Goal: Information Seeking & Learning: Find contact information

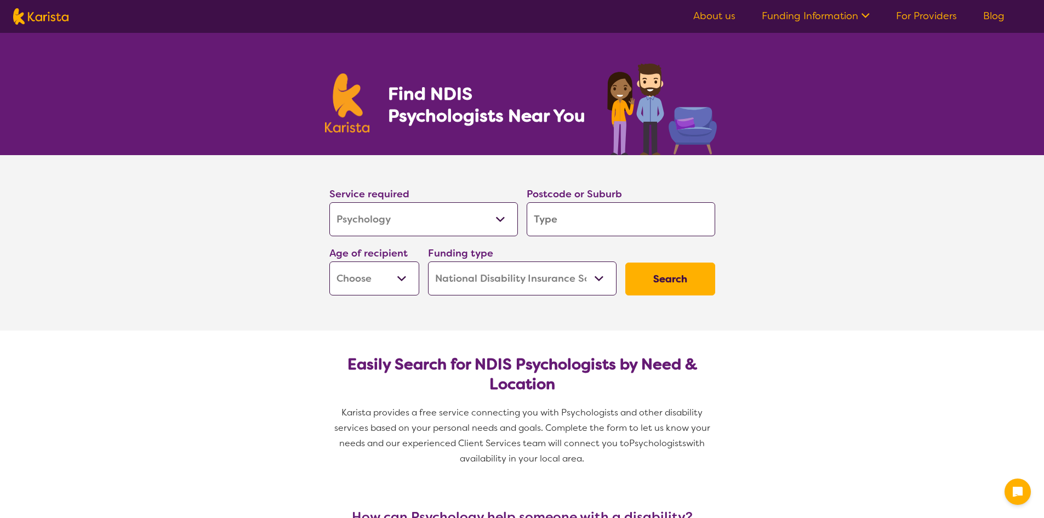
select select "Psychology"
select select "NDIS"
select select "Psychology"
select select "NDIS"
click at [580, 223] on input "search" at bounding box center [621, 219] width 189 height 34
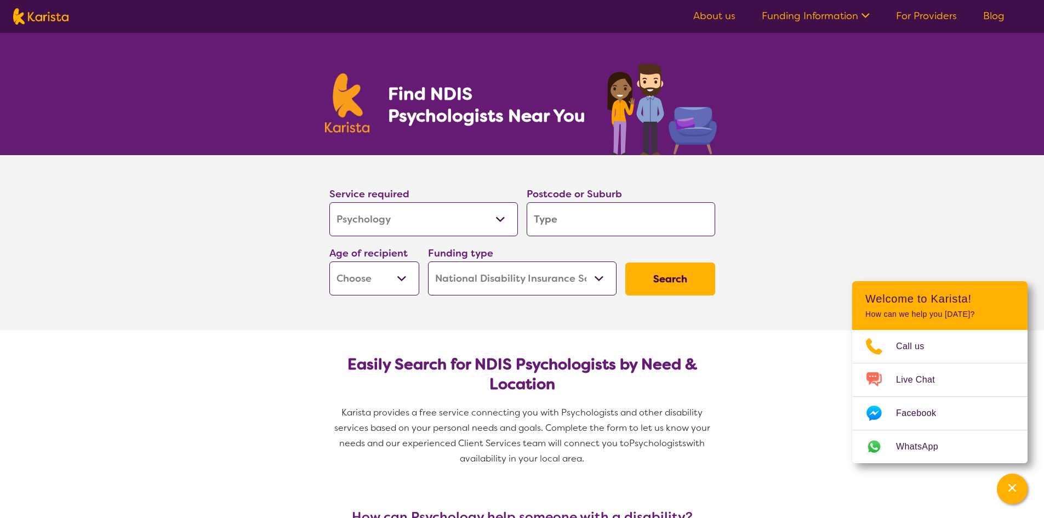
type input "b"
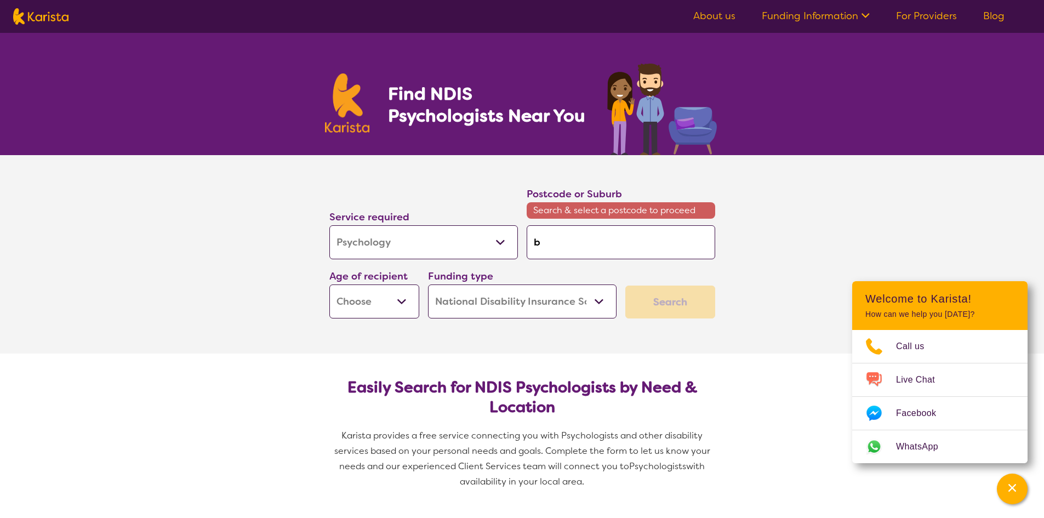
type input "br"
type input "bri"
type input "bris"
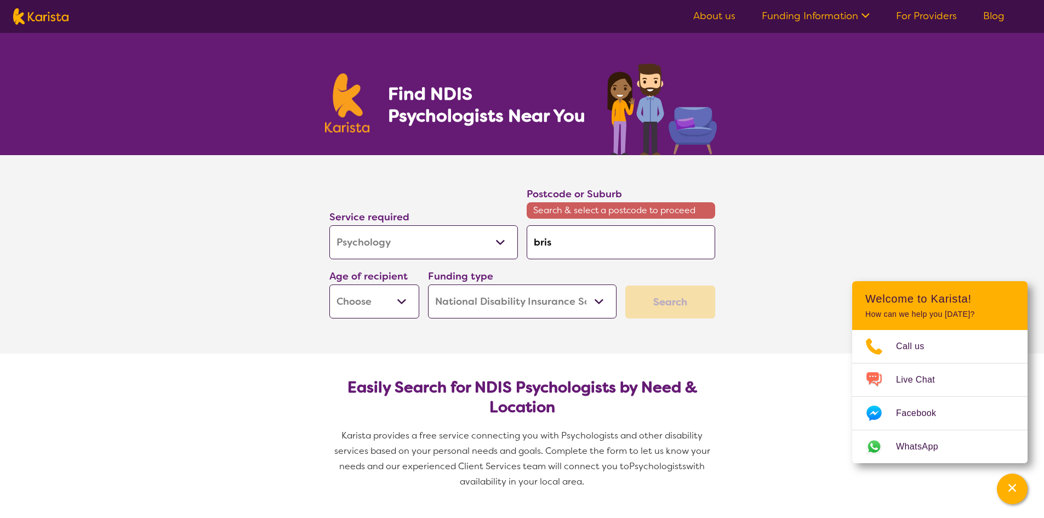
type input "bris"
type input "brisb"
type input "brisba"
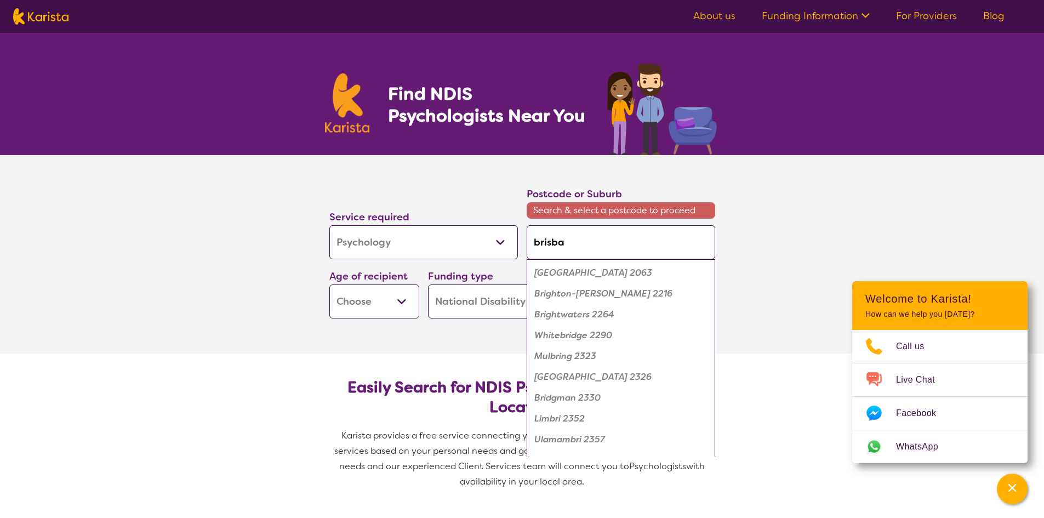
type input "brisban"
type input "[GEOGRAPHIC_DATA]"
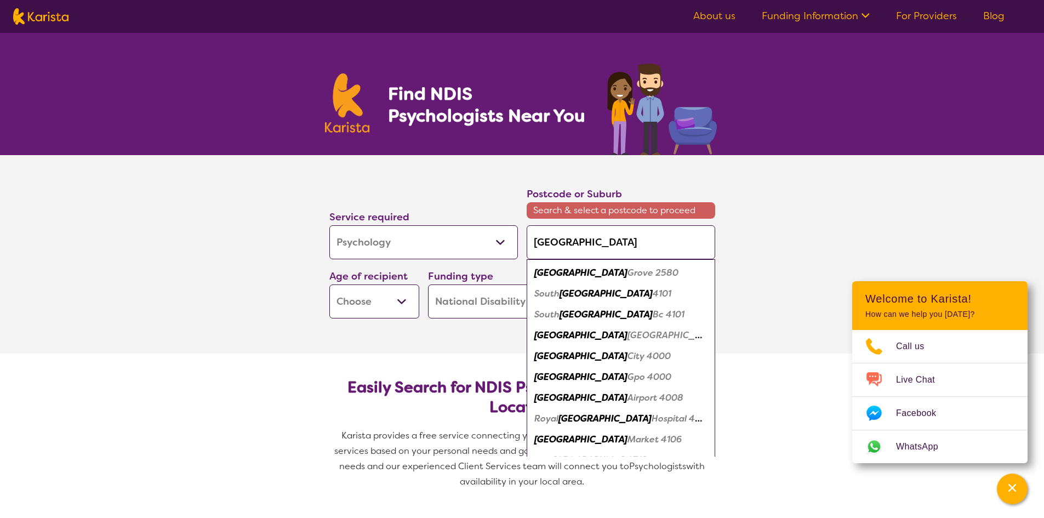
click at [628, 358] on em "City 4000" at bounding box center [649, 356] width 43 height 12
type input "4000"
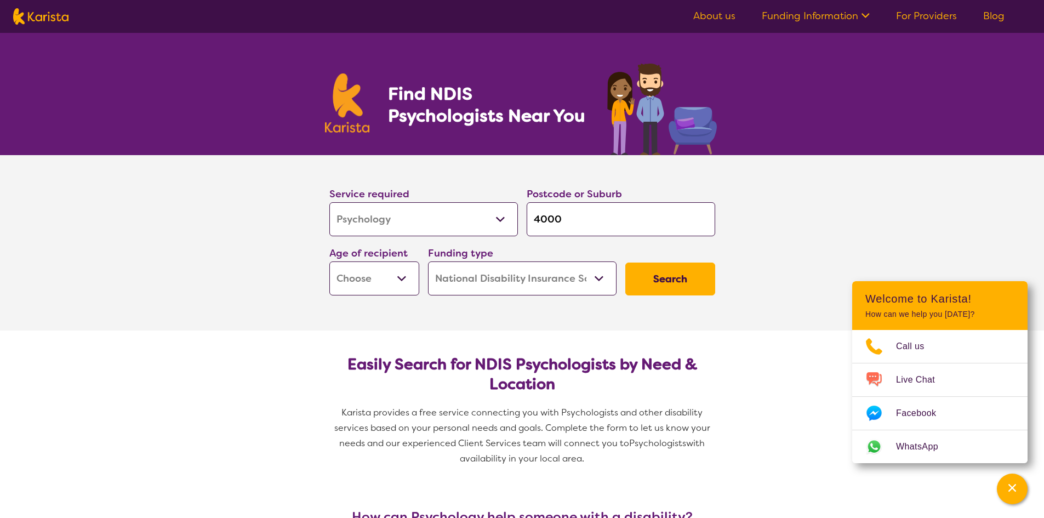
click at [401, 277] on select "Early Childhood - 0 to 9 Child - 10 to 11 Adolescent - 12 to 17 Adult - 18 to 6…" at bounding box center [374, 278] width 90 height 34
select select "AD"
click at [329, 261] on select "Early Childhood - 0 to 9 Child - 10 to 11 Adolescent - 12 to 17 Adult - 18 to 6…" at bounding box center [374, 278] width 90 height 34
select select "AD"
click at [670, 281] on button "Search" at bounding box center [670, 279] width 90 height 33
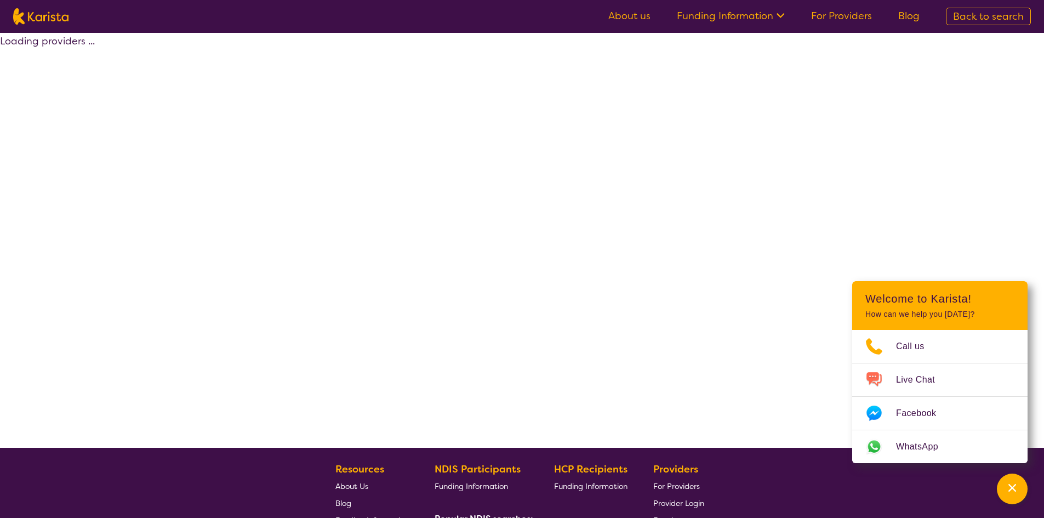
select select "by_score"
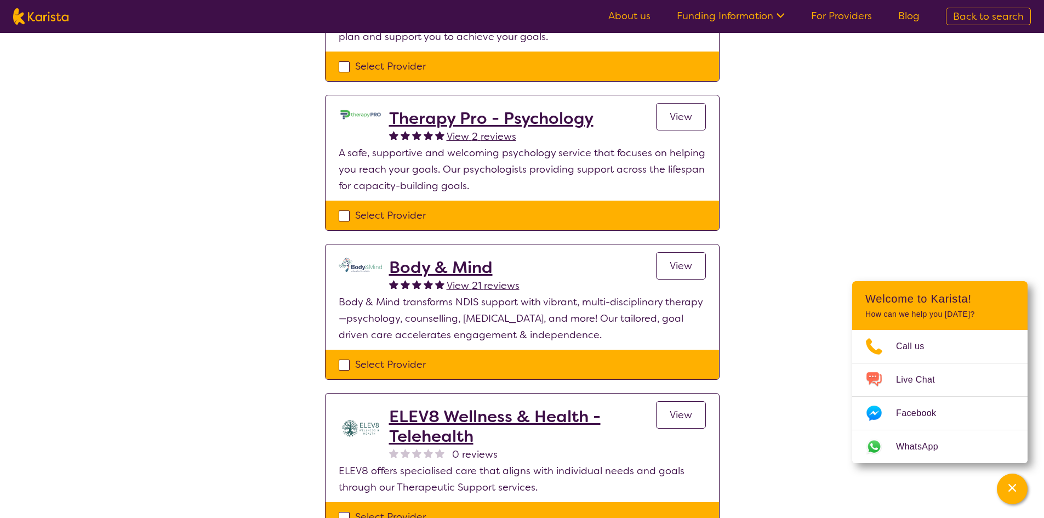
scroll to position [373, 0]
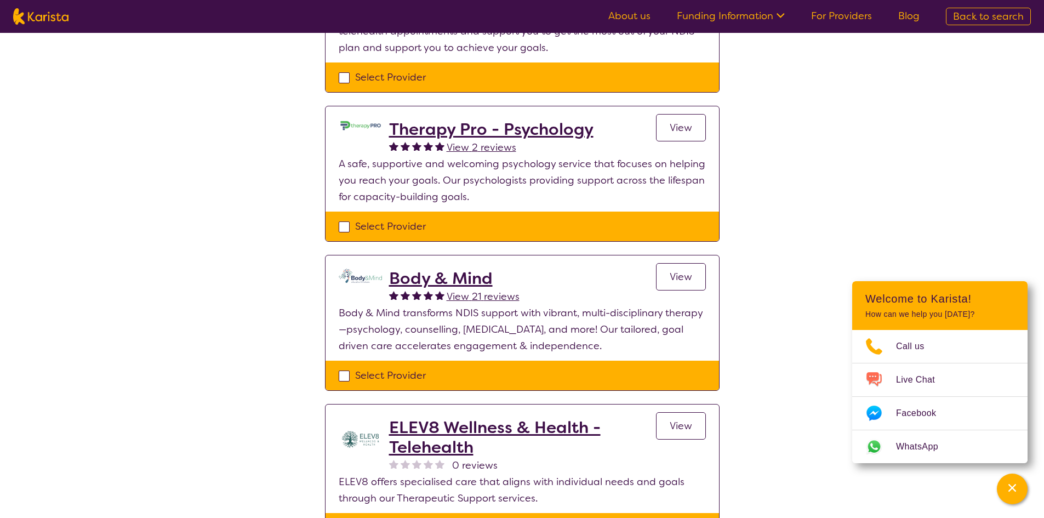
click at [411, 277] on h2 "Body & Mind" at bounding box center [454, 279] width 130 height 20
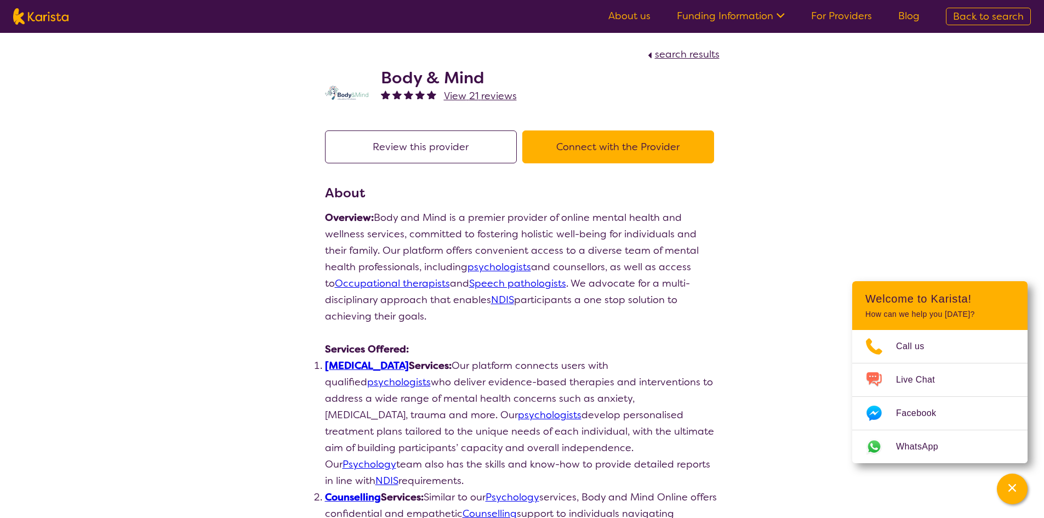
select select "by_score"
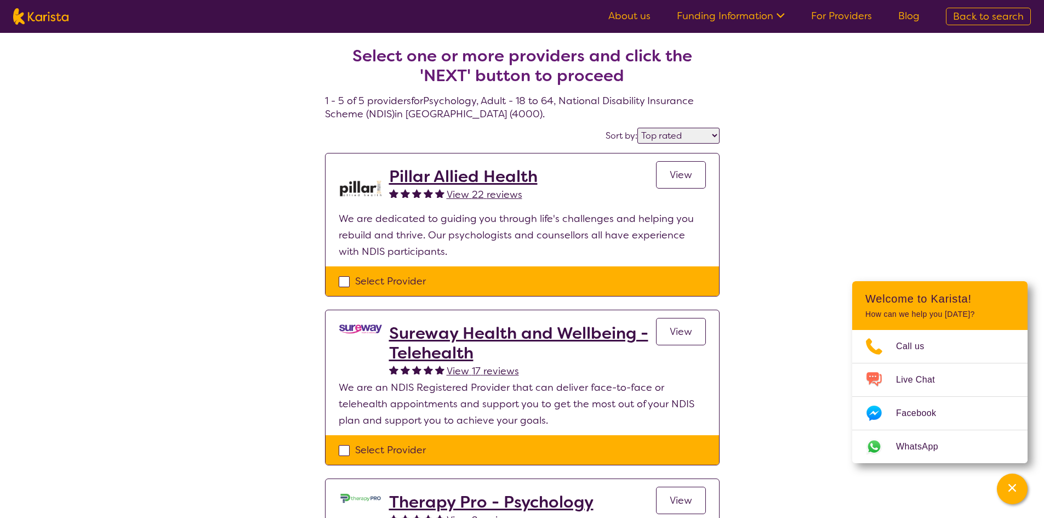
scroll to position [373, 0]
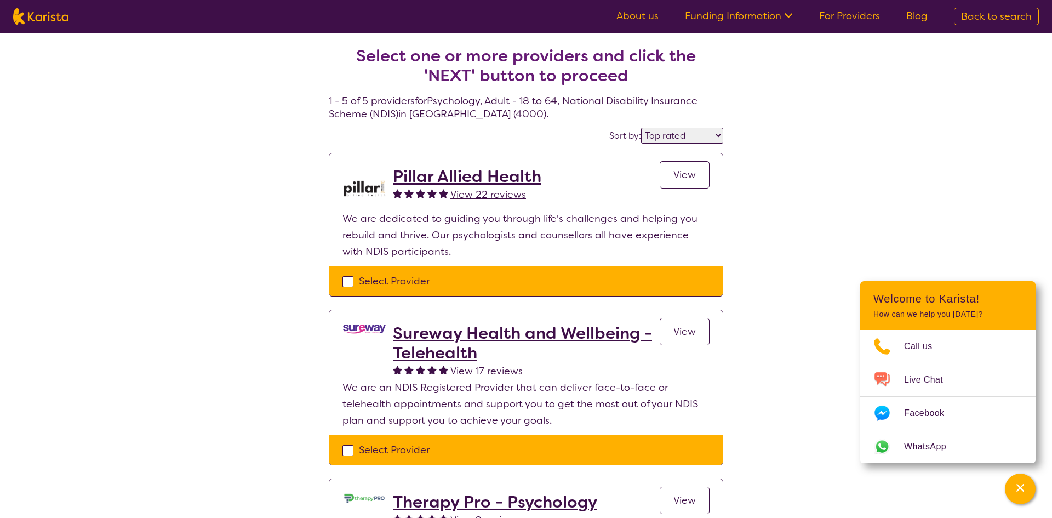
select select "Psychology"
select select "AD"
select select "NDIS"
select select "Psychology"
select select "AD"
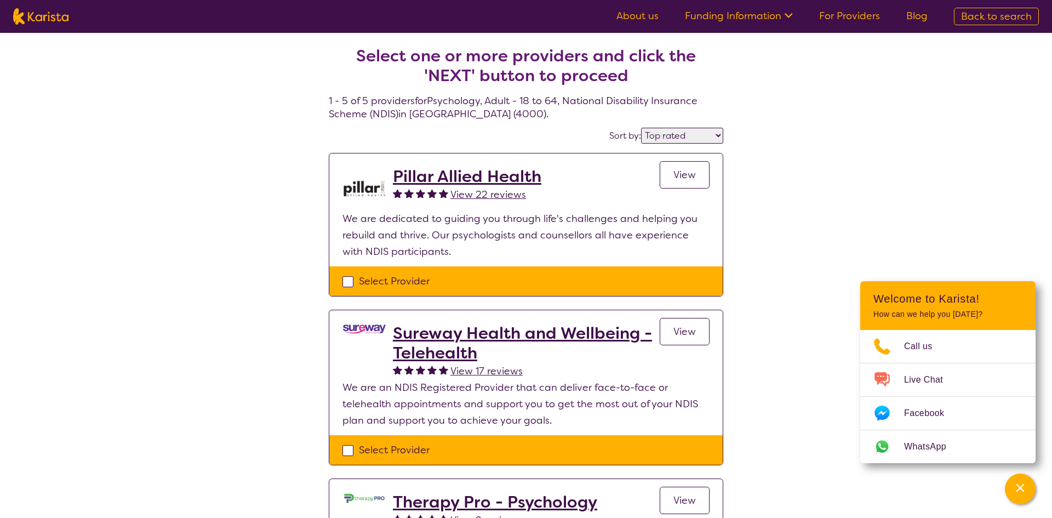
select select "NDIS"
